Goal: Task Accomplishment & Management: Manage account settings

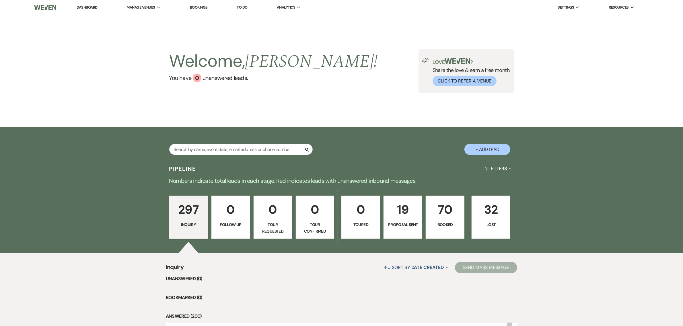
click at [438, 212] on p "70" at bounding box center [444, 209] width 31 height 19
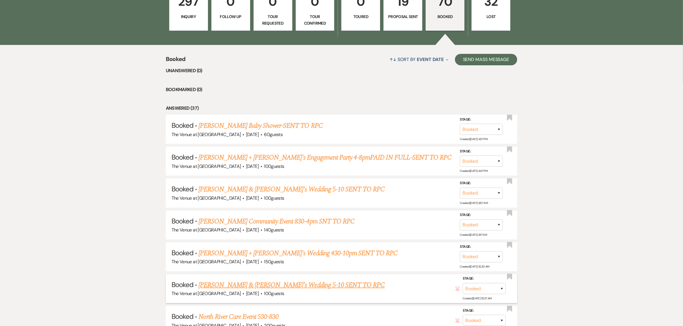
scroll to position [215, 0]
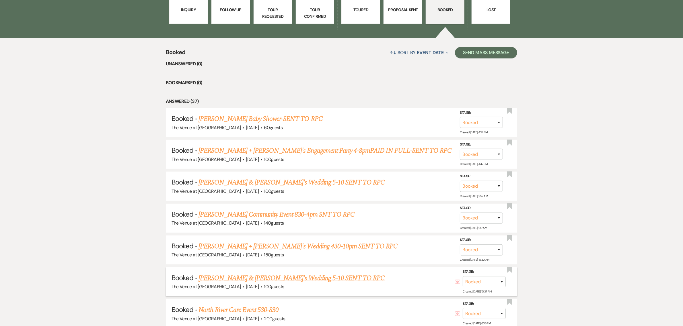
click at [263, 276] on link "[PERSON_NAME] & [PERSON_NAME]'s Wedding 5-10 SENT TO RPC" at bounding box center [292, 278] width 186 height 10
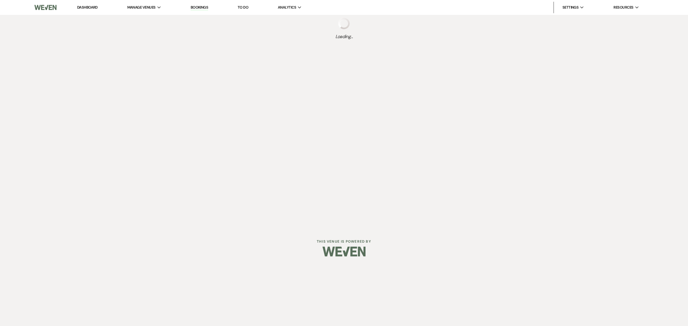
select select "3"
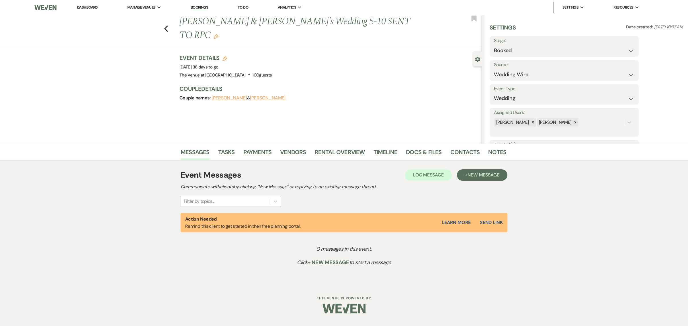
click at [606, 192] on div "Messages Tasks Payments Vendors Rental Overview Timeline Docs & Files Contacts …" at bounding box center [344, 214] width 688 height 141
click at [344, 110] on div "Previous [PERSON_NAME] & [PERSON_NAME]'s Wedding 5-10 SENT TO RPC Edit Bookmark…" at bounding box center [241, 79] width 482 height 129
click at [317, 149] on link "Rental Overview" at bounding box center [340, 154] width 50 height 13
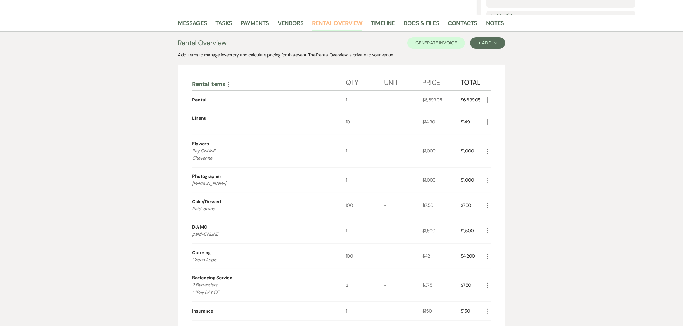
scroll to position [179, 0]
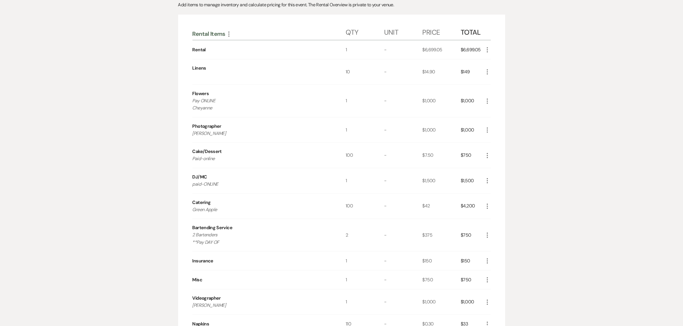
click at [593, 137] on div "Messages Tasks Payments Vendors Rental Overview Timeline Docs & Files Contacts …" at bounding box center [341, 212] width 683 height 495
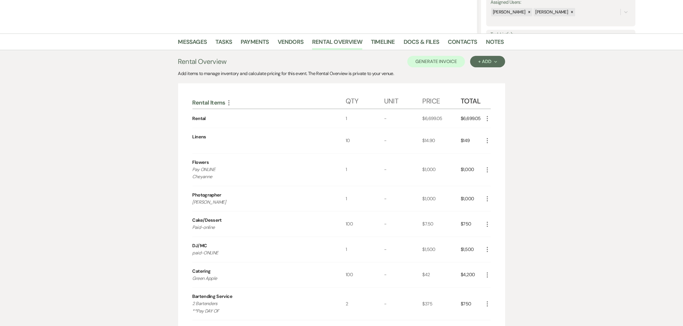
scroll to position [215, 0]
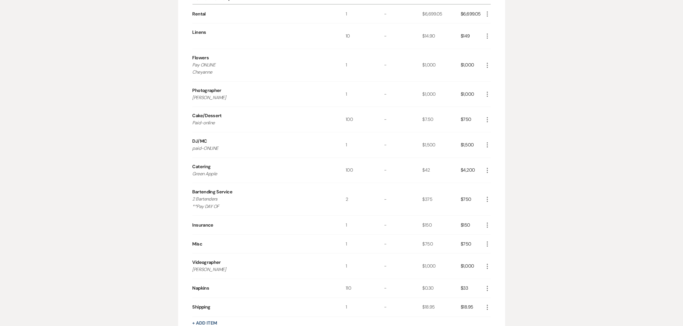
click at [627, 125] on div "Messages Tasks Payments Vendors Rental Overview Timeline Docs & Files Contacts …" at bounding box center [341, 176] width 683 height 495
click at [583, 140] on div "Messages Tasks Payments Vendors Rental Overview Timeline Docs & Files Contacts …" at bounding box center [341, 176] width 683 height 495
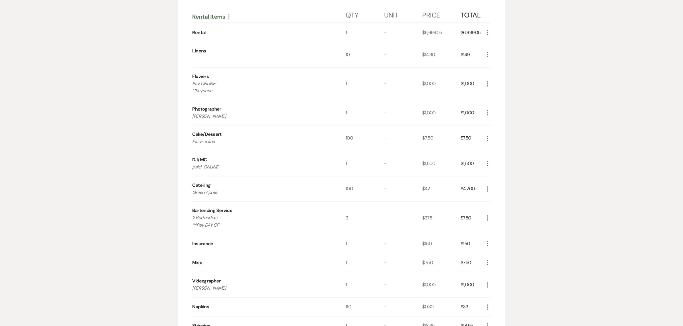
scroll to position [119, 0]
